Goal: Information Seeking & Learning: Compare options

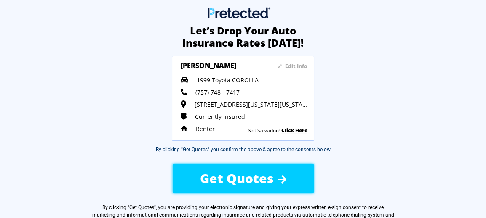
click at [232, 179] on span "Get Quotes" at bounding box center [237, 178] width 74 height 17
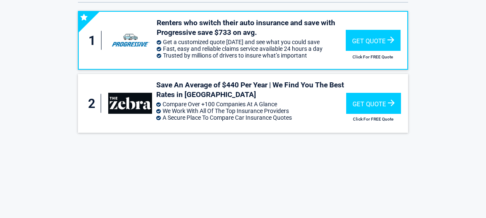
scroll to position [52, 0]
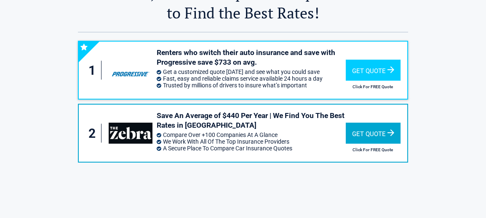
click at [370, 143] on div "Get Quote" at bounding box center [373, 133] width 55 height 21
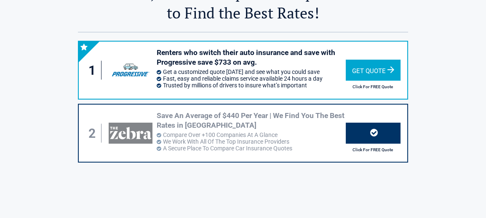
click at [206, 68] on div "Renters who switch their auto insurance and save with Progressive save $733 on …" at bounding box center [251, 70] width 189 height 45
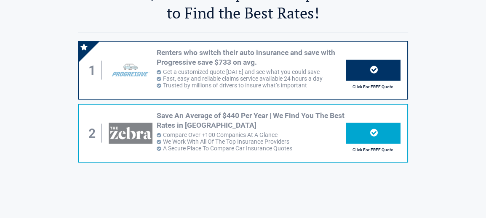
click at [290, 148] on li "A Secure Place To Compare Car Insurance Quotes" at bounding box center [251, 148] width 189 height 7
drag, startPoint x: 372, startPoint y: 138, endPoint x: 366, endPoint y: 136, distance: 6.7
click at [371, 138] on div at bounding box center [373, 133] width 55 height 21
click at [354, 133] on div at bounding box center [373, 133] width 55 height 21
click at [368, 137] on div at bounding box center [373, 133] width 55 height 21
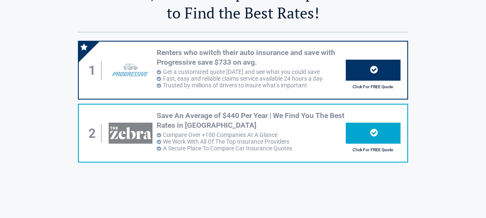
click at [397, 144] on div "Click For FREE Quote" at bounding box center [373, 133] width 54 height 45
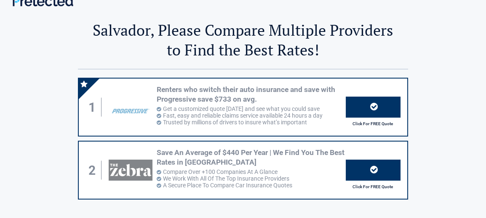
scroll to position [11, 0]
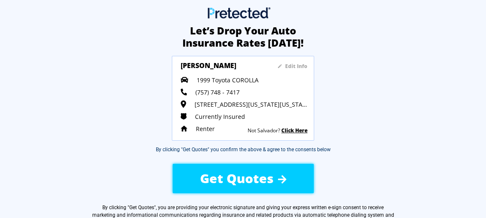
click at [254, 176] on span "Get Quotes" at bounding box center [237, 178] width 74 height 17
